Goal: Find specific page/section: Find specific page/section

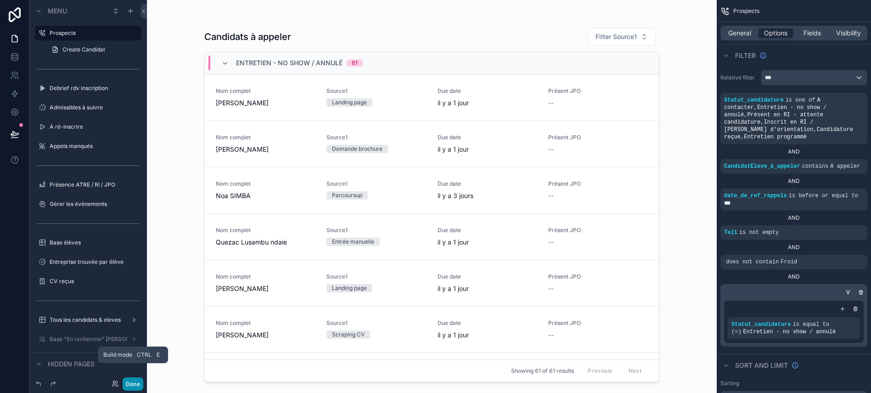
click at [132, 380] on button "Done" at bounding box center [133, 383] width 21 height 13
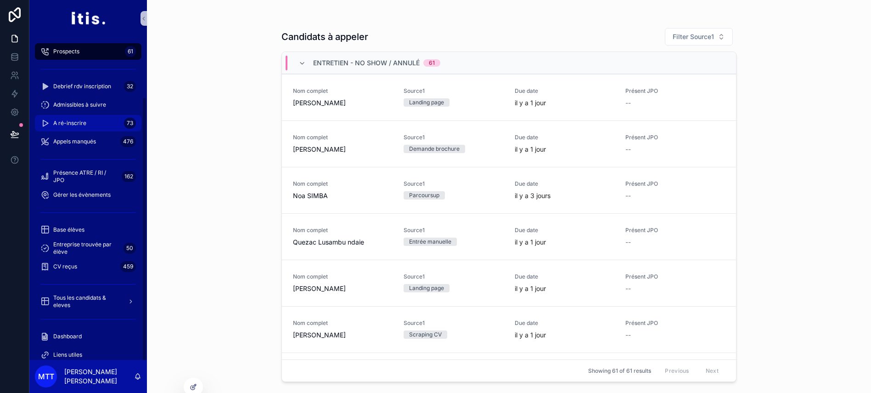
scroll to position [76, 0]
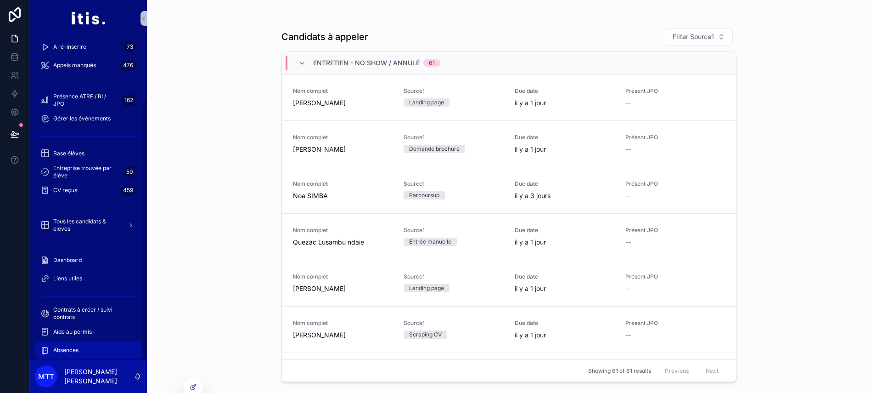
click at [63, 353] on span "Absences" at bounding box center [65, 349] width 25 height 7
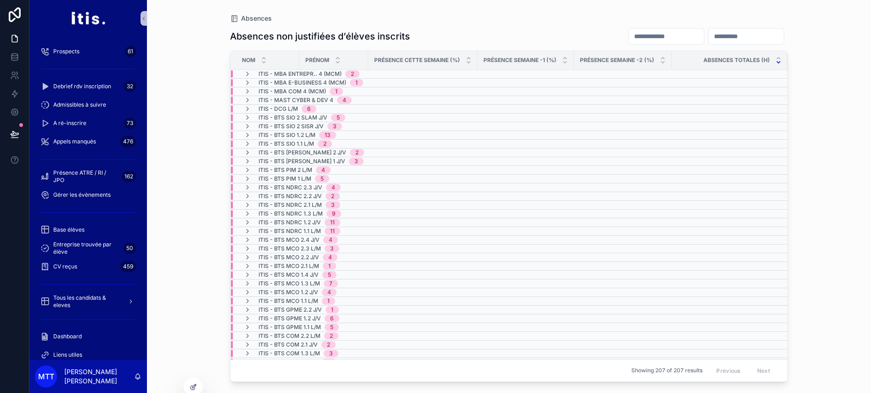
click at [341, 73] on span "ITIS - MBA Entrepr.. 4 (MCM)" at bounding box center [300, 73] width 83 height 7
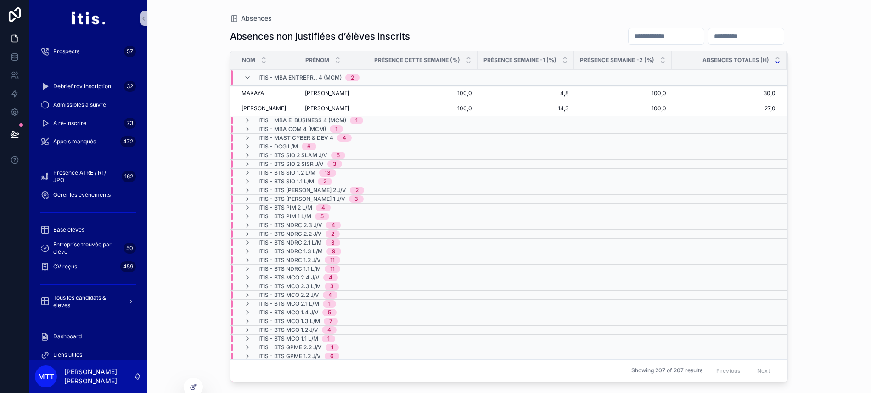
click at [333, 165] on div "3" at bounding box center [334, 163] width 15 height 7
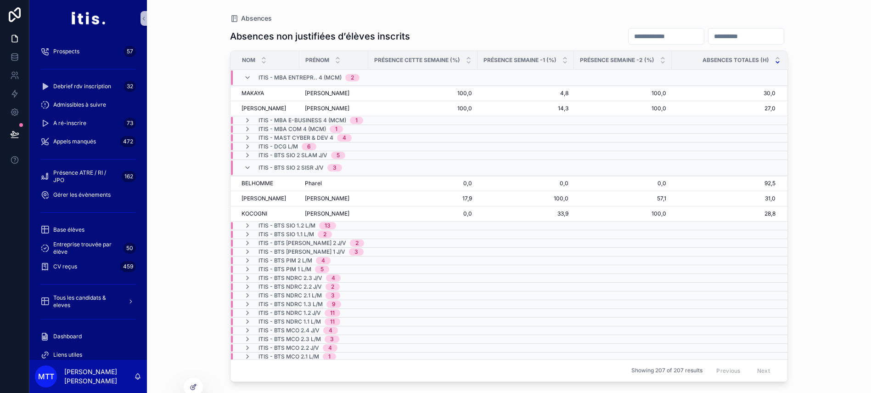
click at [338, 168] on span "3" at bounding box center [334, 167] width 15 height 7
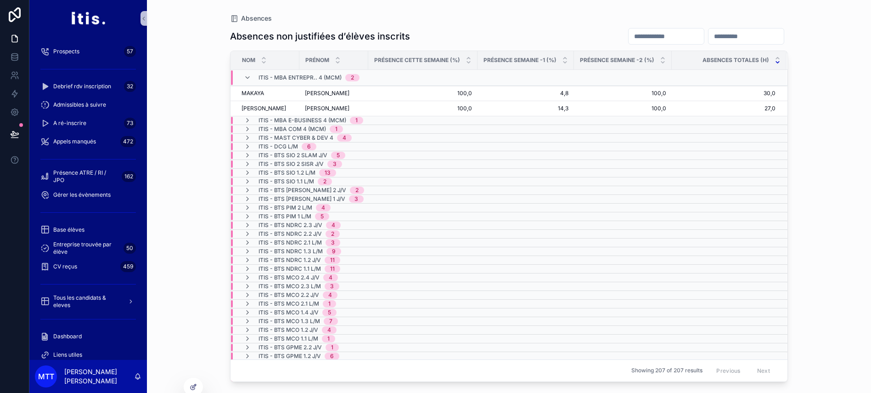
click at [331, 172] on div "13" at bounding box center [328, 172] width 6 height 7
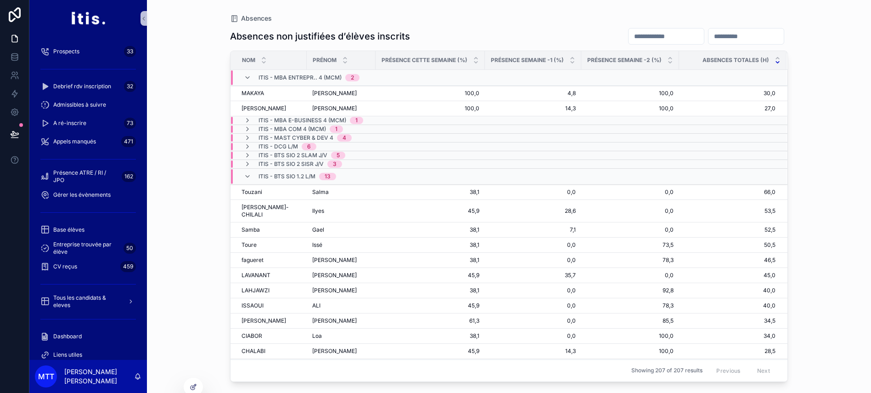
click at [264, 78] on span "ITIS - MBA Entrepr.. 4 (MCM)" at bounding box center [300, 77] width 83 height 7
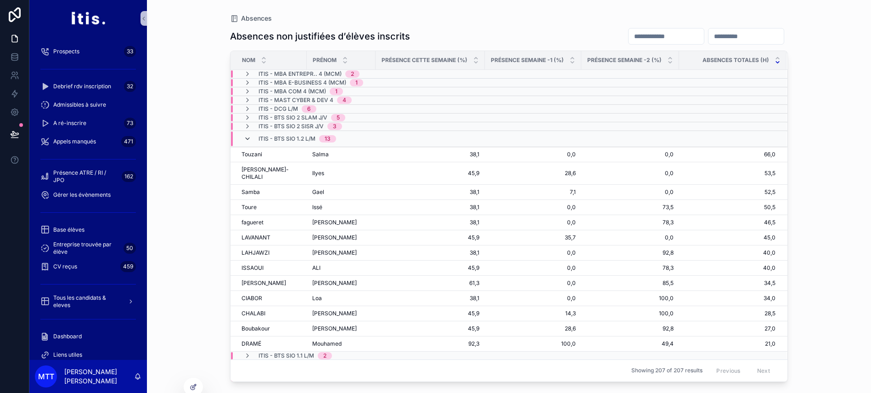
click at [251, 140] on icon "scrollable content" at bounding box center [247, 138] width 7 height 7
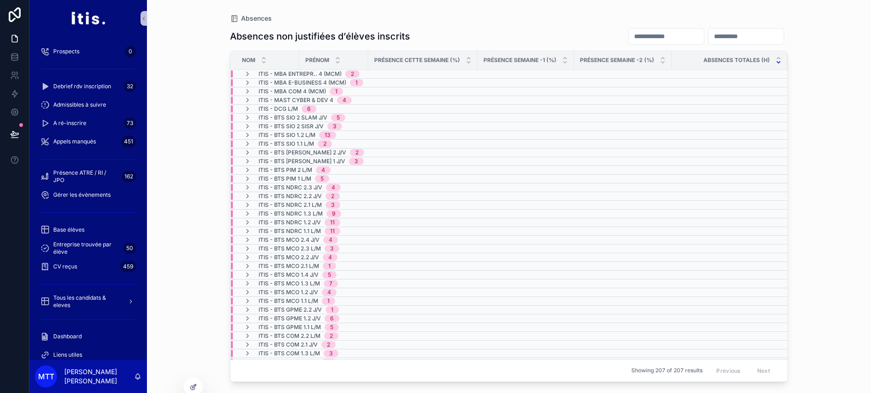
click at [349, 70] on div "ITIS - MBA Entrepr.. 4 (MCM) 2" at bounding box center [309, 73] width 101 height 7
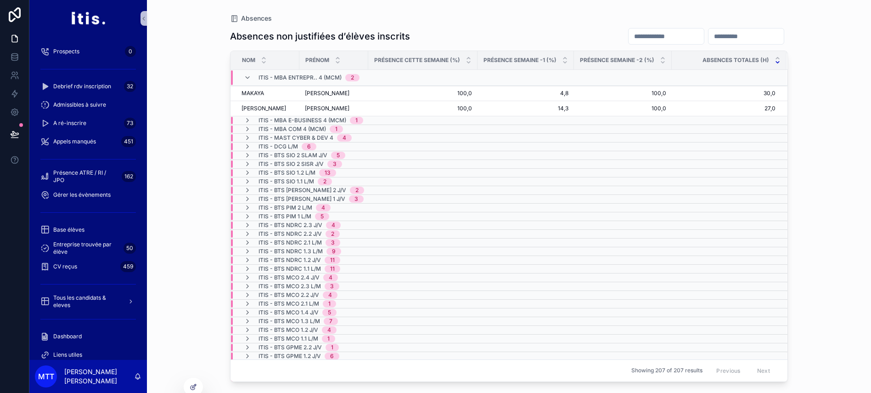
click at [342, 76] on span "ITIS - MBA Entrepr.. 4 (MCM)" at bounding box center [300, 77] width 83 height 7
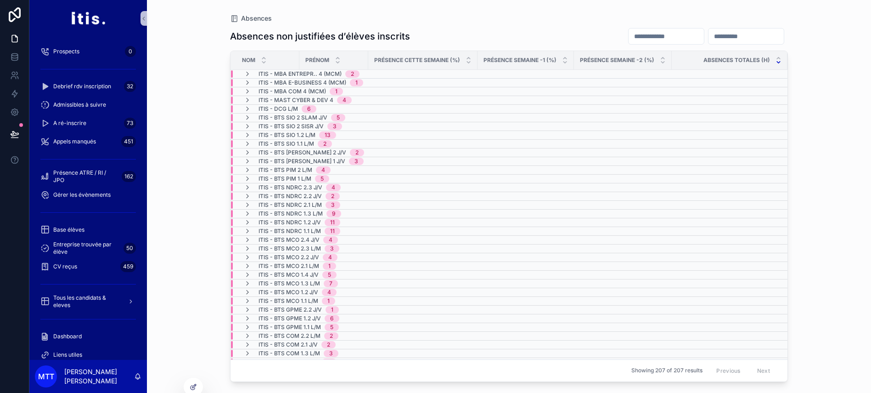
click at [335, 220] on div "11" at bounding box center [332, 222] width 5 height 7
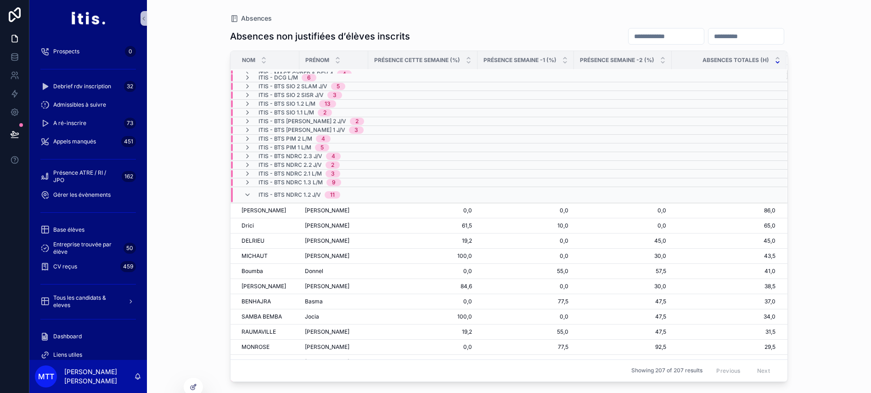
scroll to position [30, 0]
click at [319, 195] on span "ITIS - BTS NDRC 1.2 J/V" at bounding box center [290, 195] width 62 height 7
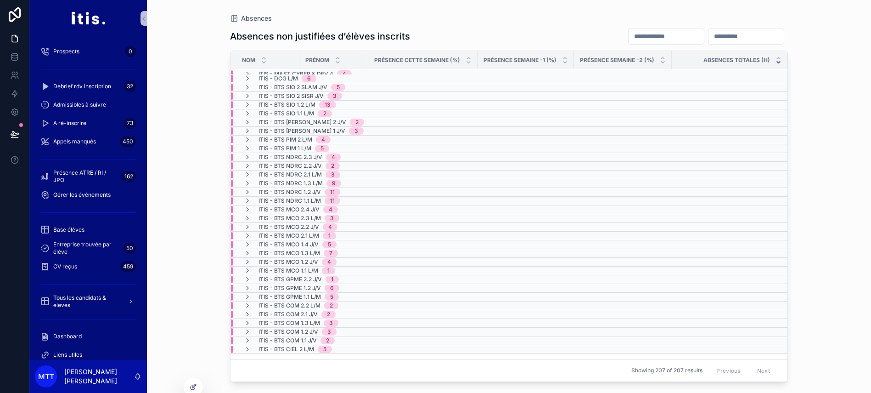
click at [305, 350] on span "ITIS - BTS CIEL 2 L/M" at bounding box center [287, 348] width 56 height 7
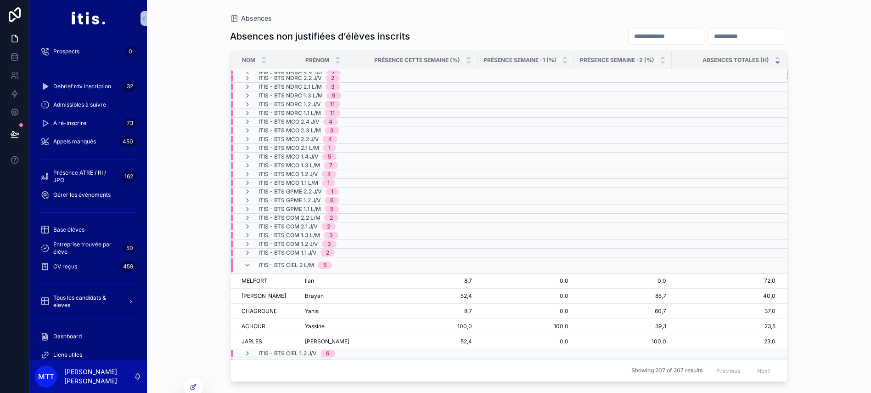
scroll to position [141, 0]
